Goal: Information Seeking & Learning: Learn about a topic

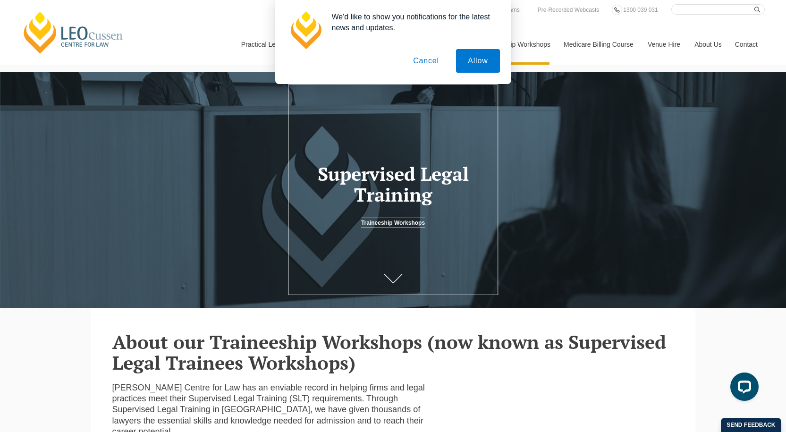
click at [431, 62] on button "Cancel" at bounding box center [426, 61] width 50 height 24
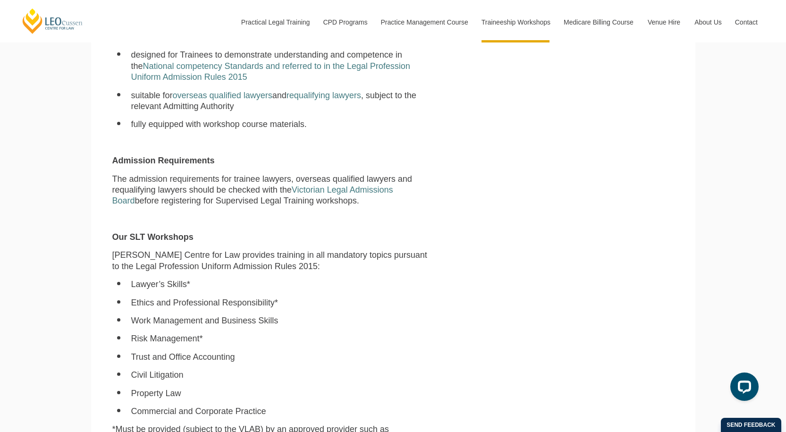
scroll to position [519, 0]
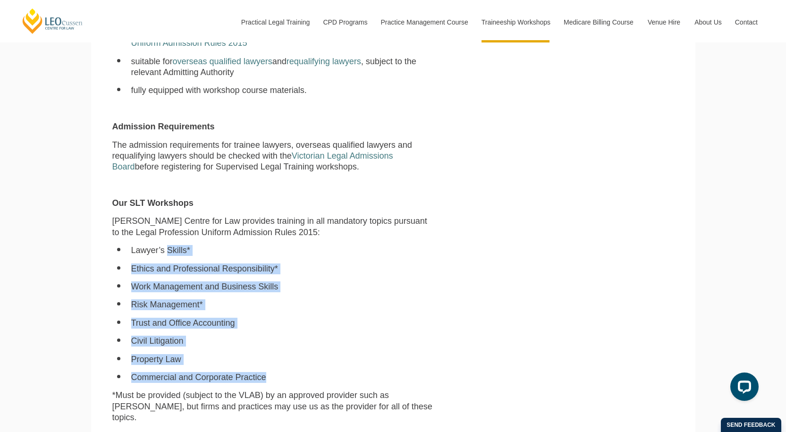
drag, startPoint x: 167, startPoint y: 259, endPoint x: 265, endPoint y: 373, distance: 150.3
click at [265, 373] on ul "Lawyer’s Skills* Ethics and Professional Responsibility* Work Management and Bu…" at bounding box center [273, 314] width 322 height 138
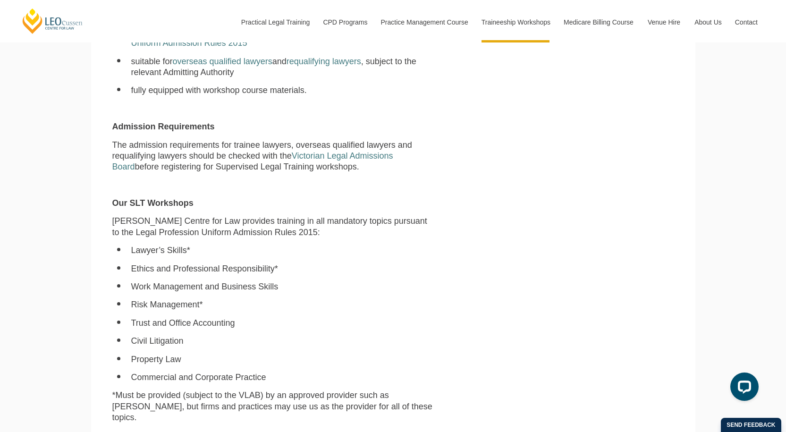
click at [157, 251] on li "Lawyer’s Skills*" at bounding box center [282, 250] width 303 height 11
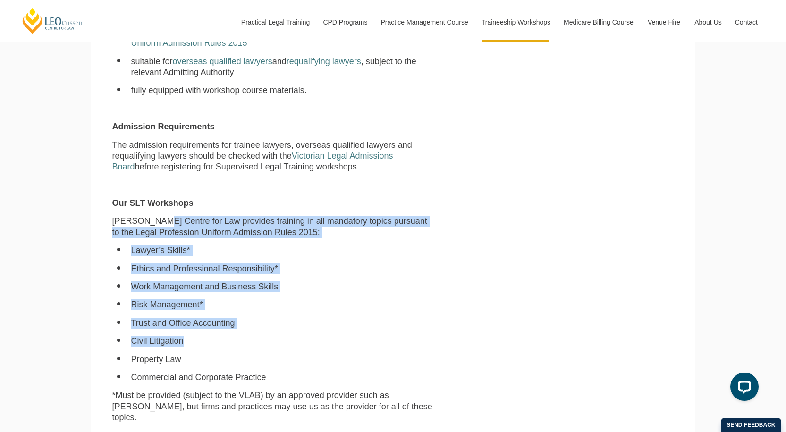
drag, startPoint x: 169, startPoint y: 227, endPoint x: 216, endPoint y: 336, distance: 118.2
click at [214, 336] on div "Leo Cussen Centre for Law has an enviable record in helping firms and legal pra…" at bounding box center [273, 254] width 336 height 782
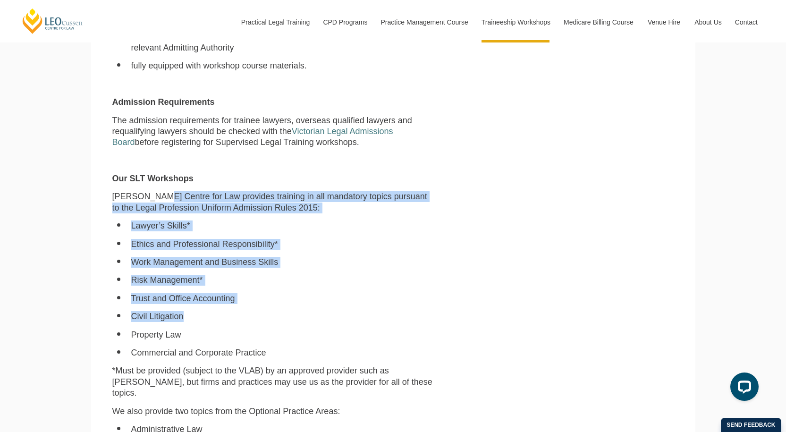
scroll to position [566, 0]
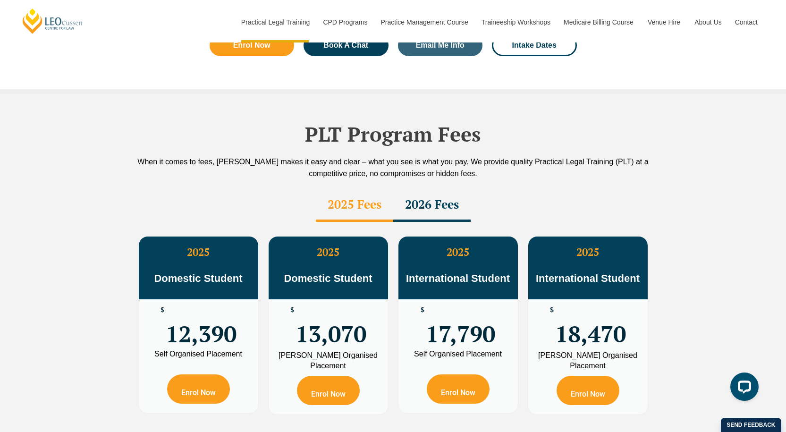
scroll to position [1605, 0]
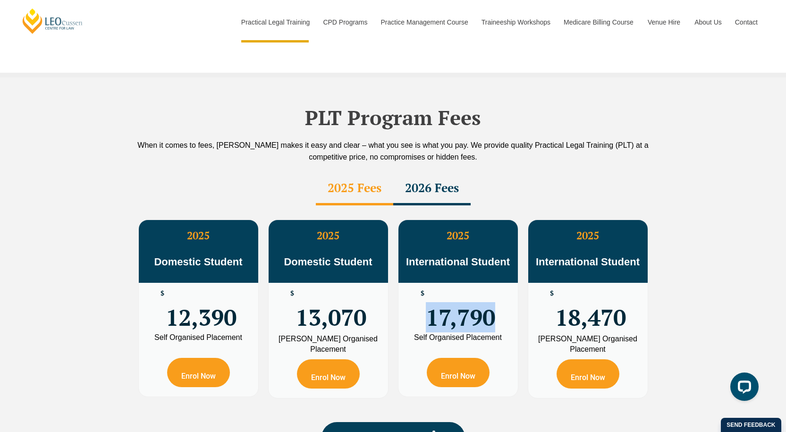
drag, startPoint x: 437, startPoint y: 297, endPoint x: 500, endPoint y: 297, distance: 63.2
click at [500, 297] on div "$ 17,790" at bounding box center [457, 308] width 119 height 51
drag, startPoint x: 459, startPoint y: 297, endPoint x: 675, endPoint y: 309, distance: 217.0
click at [679, 310] on div "PLT Program Fees When it comes to fees, [PERSON_NAME] makes it easy and clear –…" at bounding box center [393, 281] width 786 height 408
drag, startPoint x: 557, startPoint y: 299, endPoint x: 626, endPoint y: 296, distance: 69.4
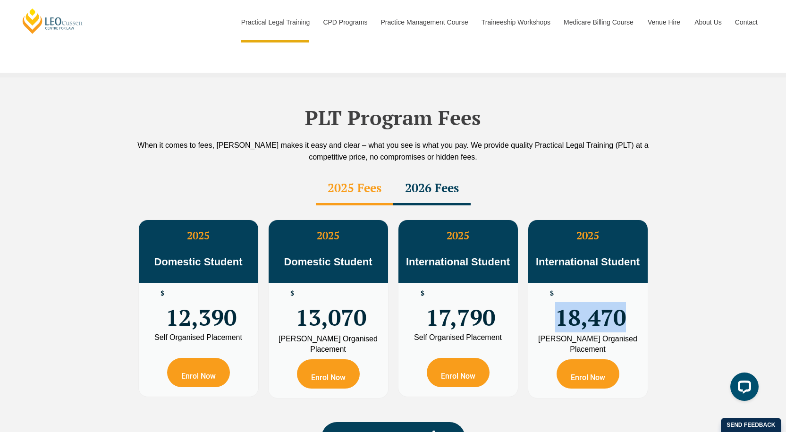
click at [626, 296] on div "$ 18,470" at bounding box center [587, 308] width 119 height 51
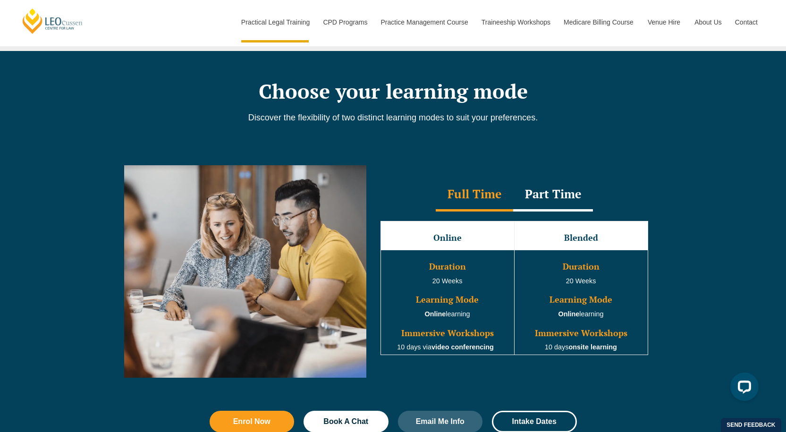
scroll to position [708, 0]
